Goal: Task Accomplishment & Management: Manage account settings

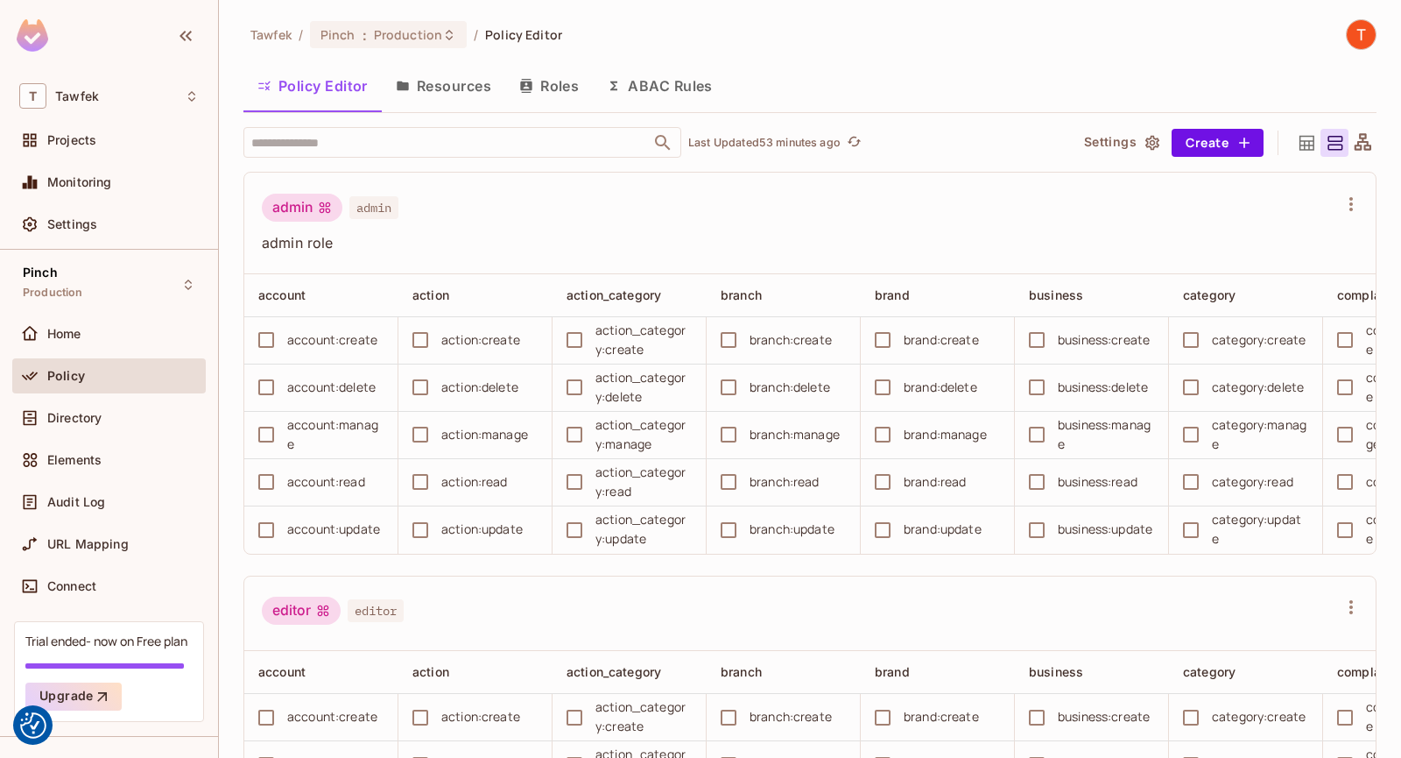
scroll to position [1634, 0]
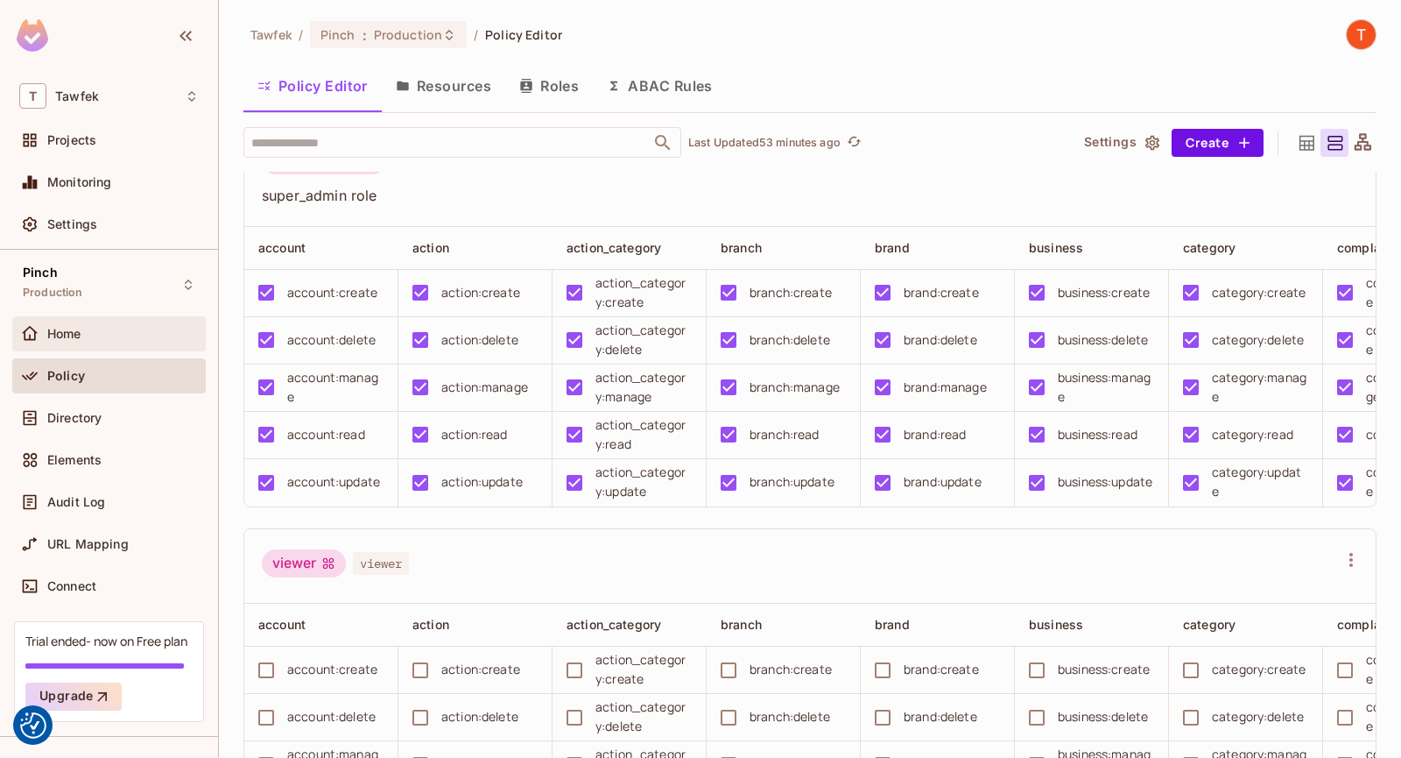
click at [88, 342] on div "Home" at bounding box center [109, 333] width 180 height 21
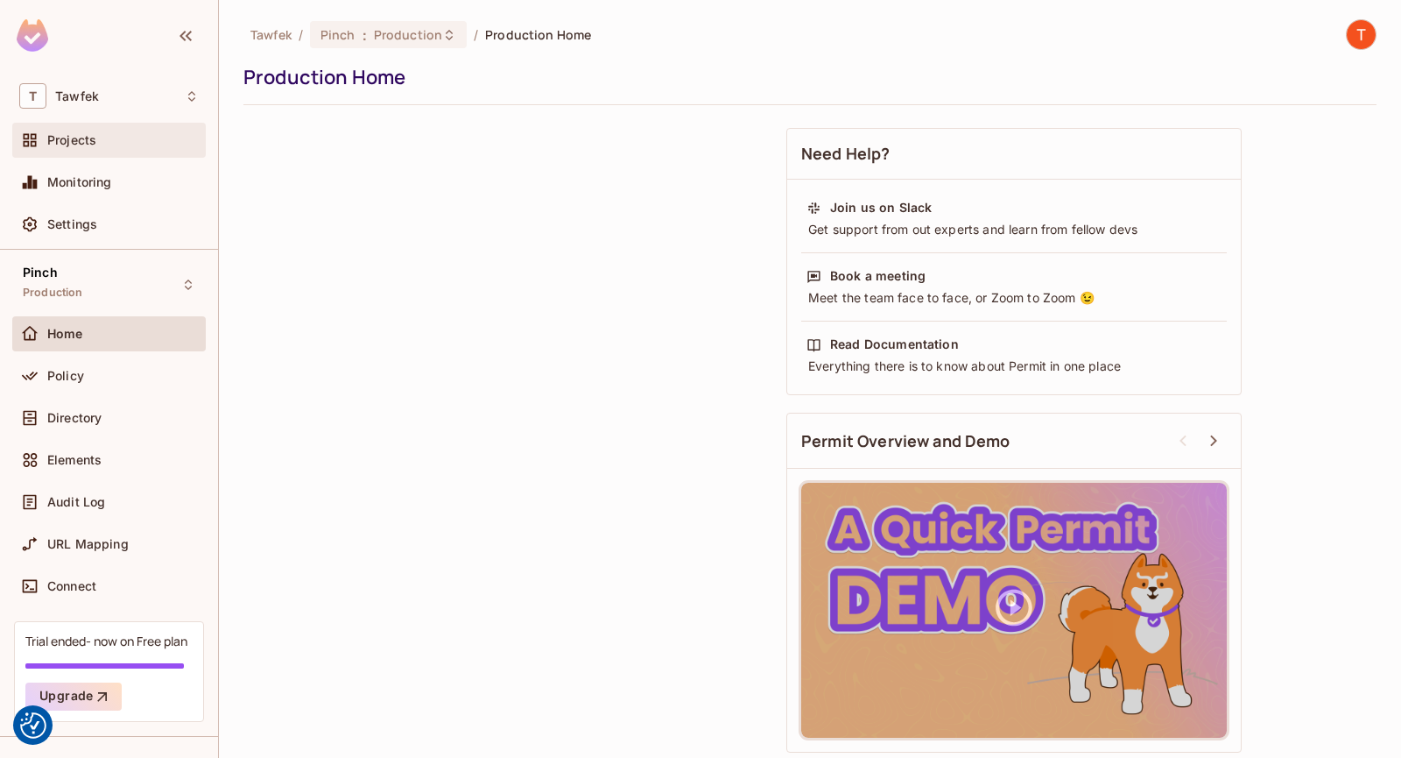
click at [109, 133] on div "Projects" at bounding box center [123, 140] width 152 height 14
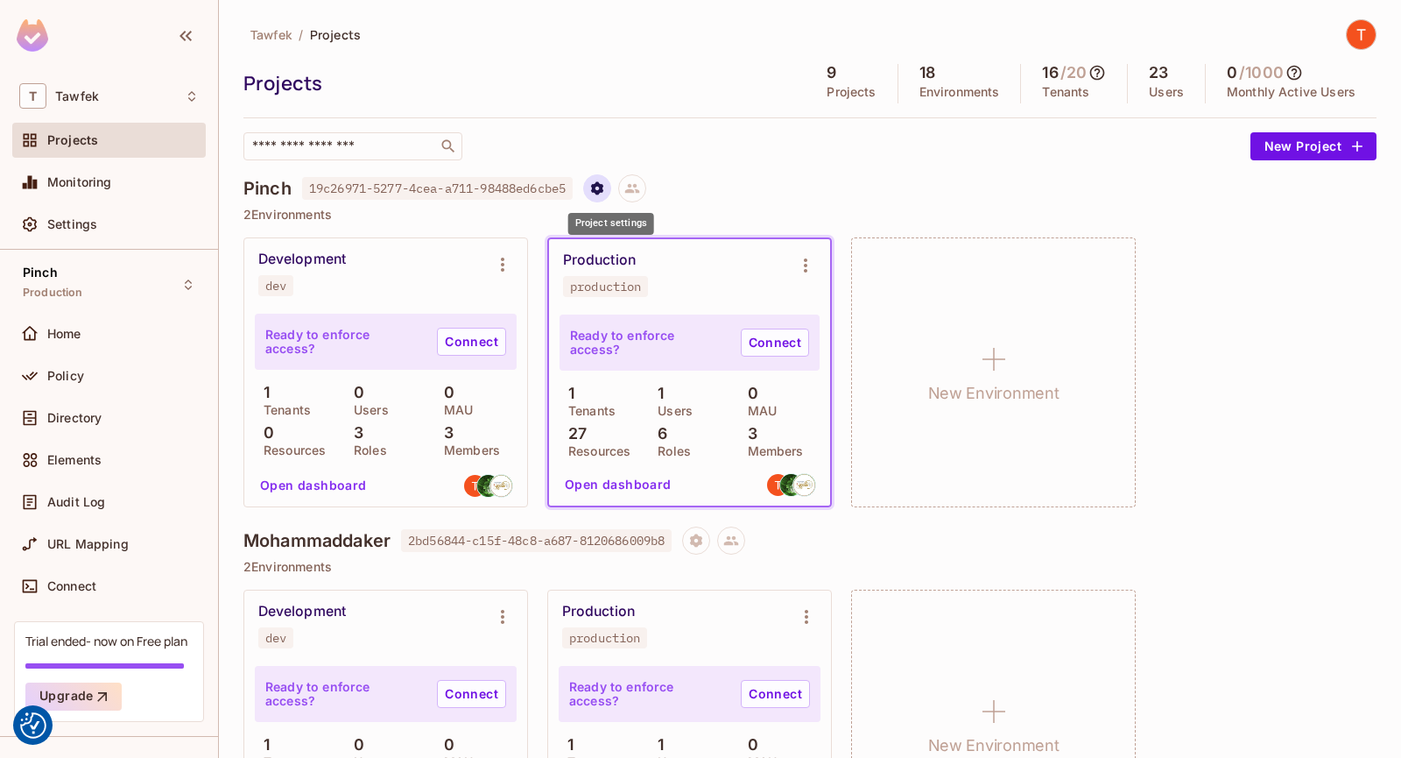
click at [600, 194] on button "Project settings" at bounding box center [597, 188] width 28 height 28
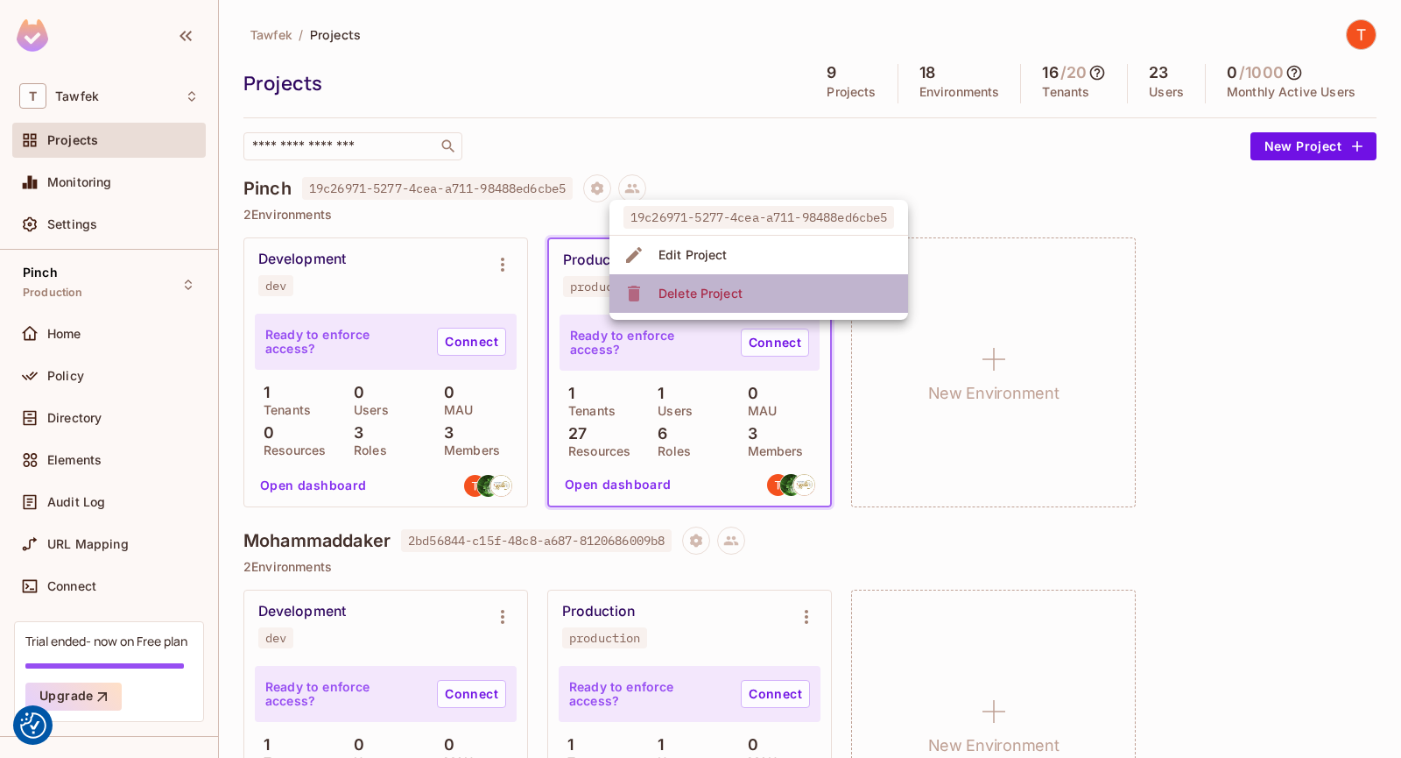
click at [708, 304] on span "Delete Project" at bounding box center [700, 293] width 95 height 28
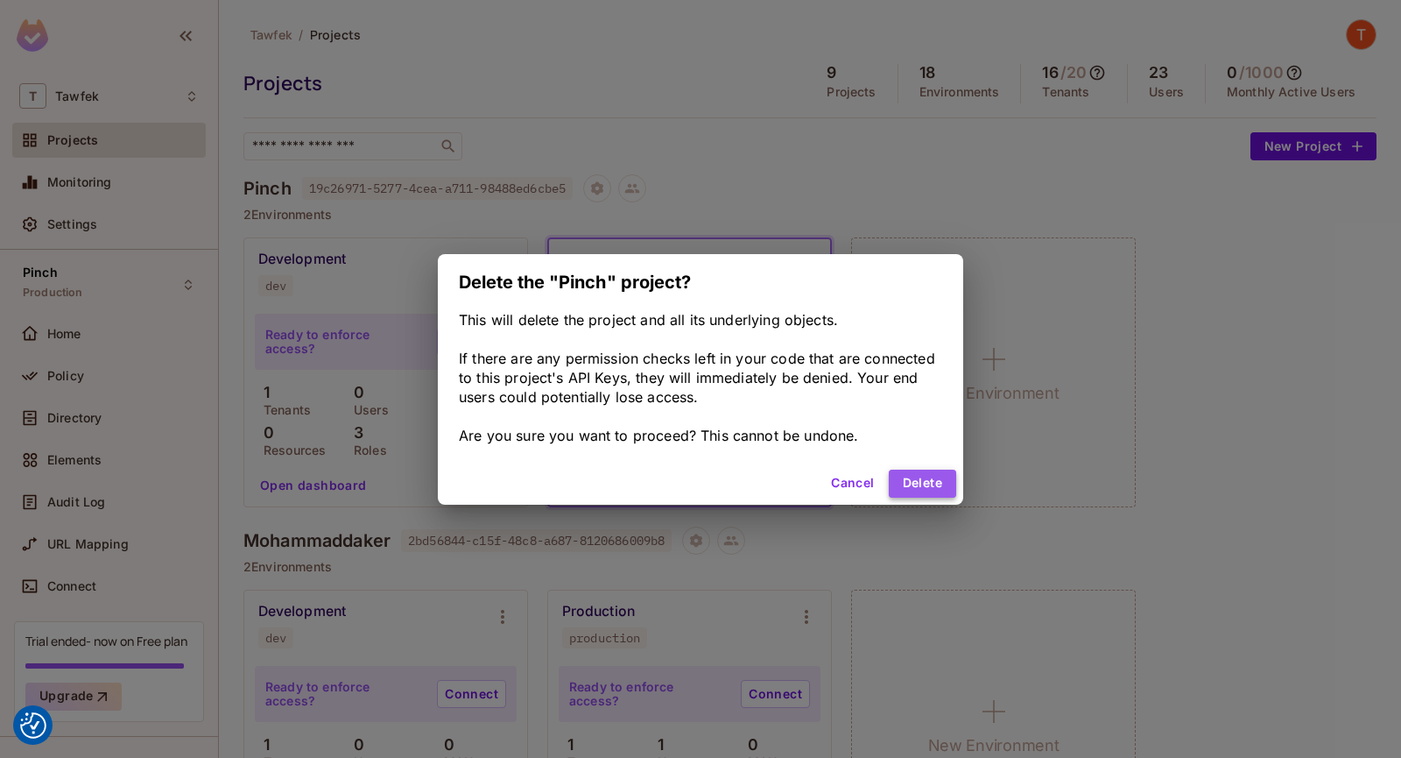
click at [906, 482] on button "Delete" at bounding box center [922, 483] width 67 height 28
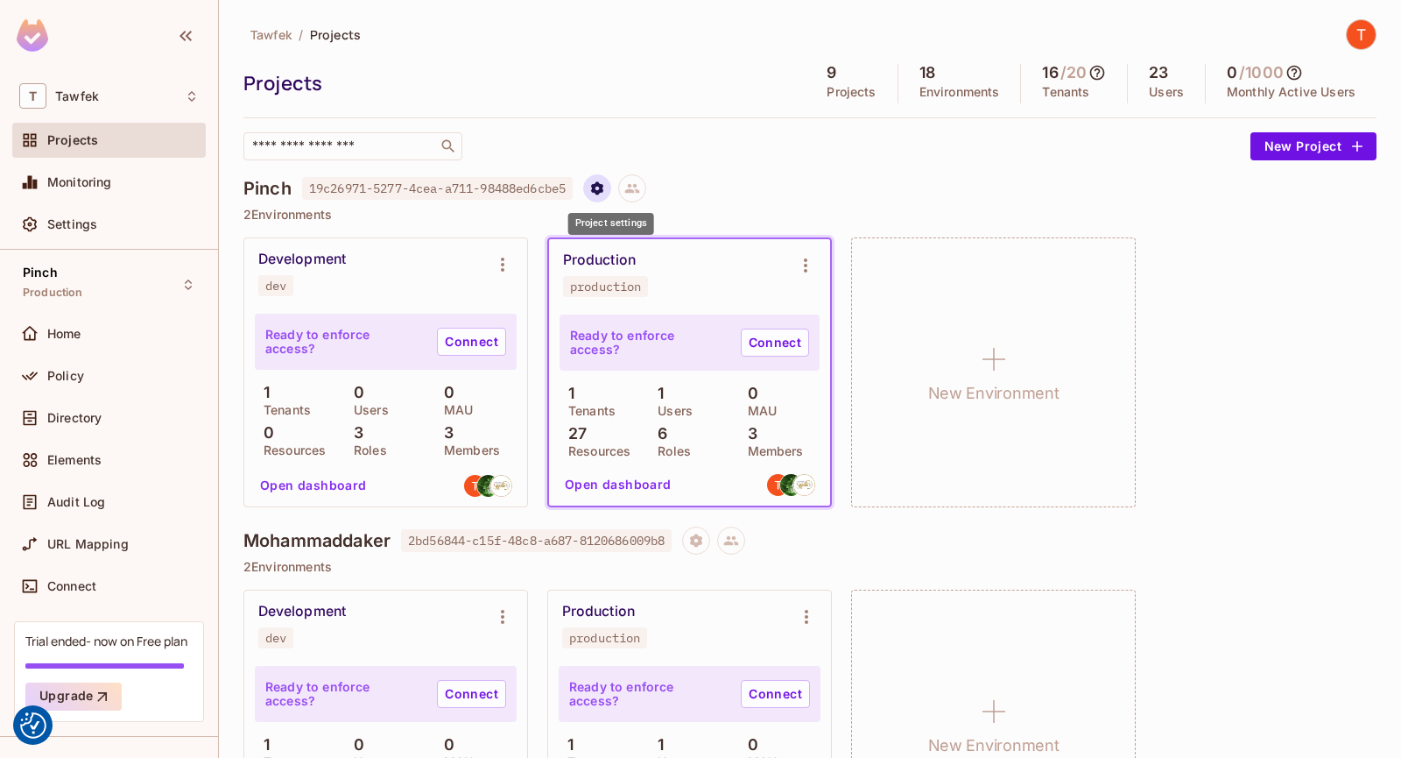
click at [603, 188] on icon "Project settings" at bounding box center [597, 187] width 12 height 13
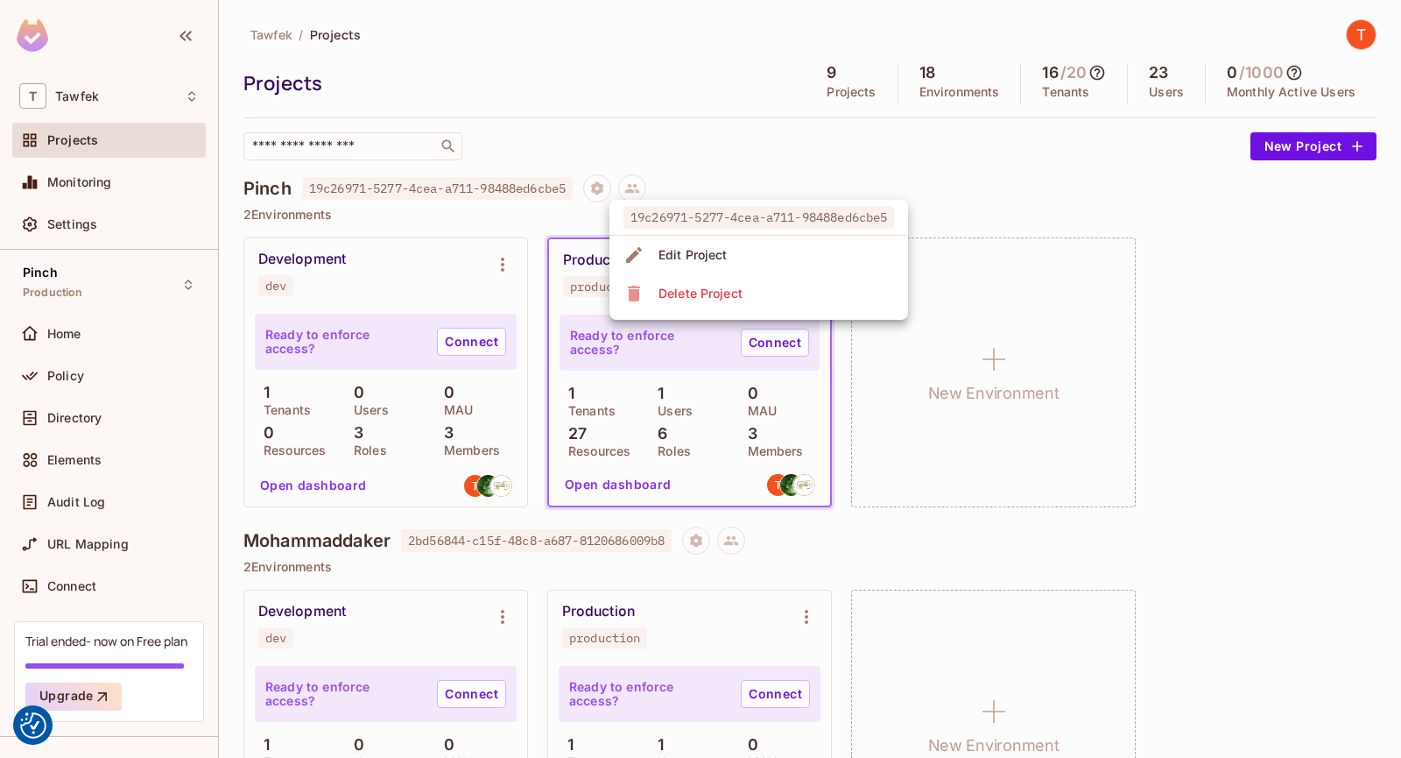
click at [664, 298] on div "Delete Project" at bounding box center [701, 294] width 84 height 18
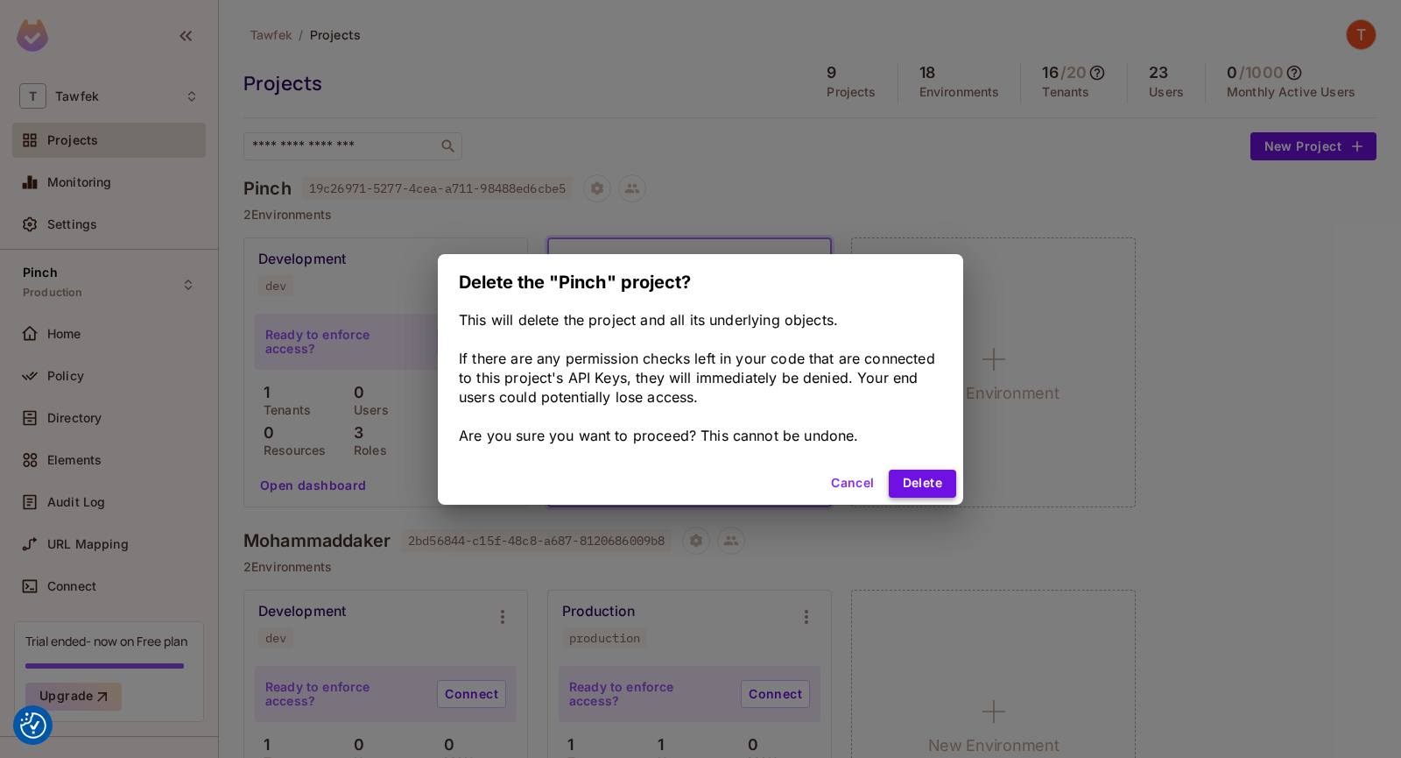
click at [920, 485] on button "Delete" at bounding box center [922, 483] width 67 height 28
